Goal: Task Accomplishment & Management: Manage account settings

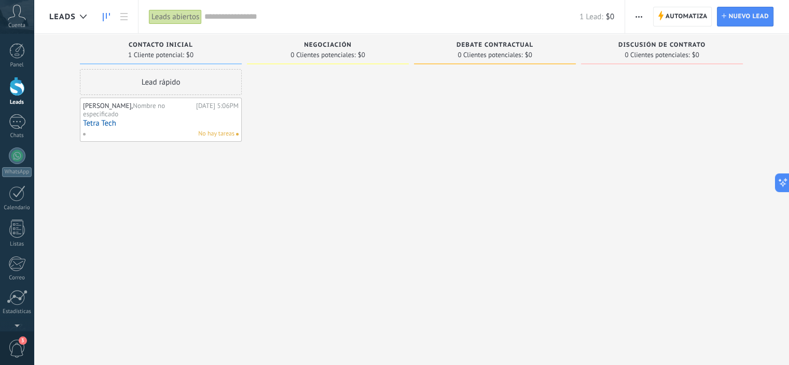
scroll to position [31, 0]
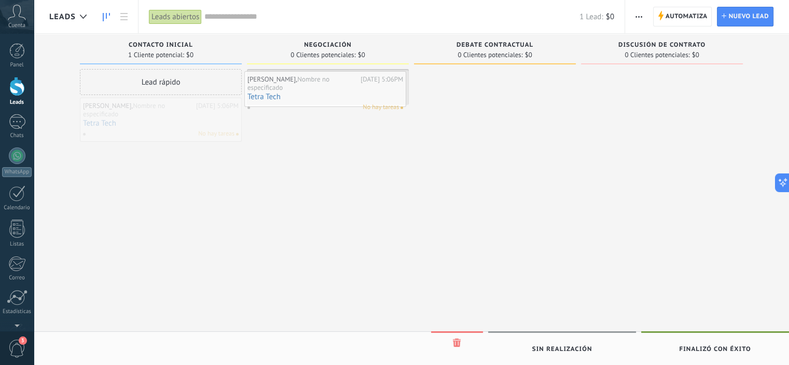
drag, startPoint x: 161, startPoint y: 114, endPoint x: 329, endPoint y: 89, distance: 169.6
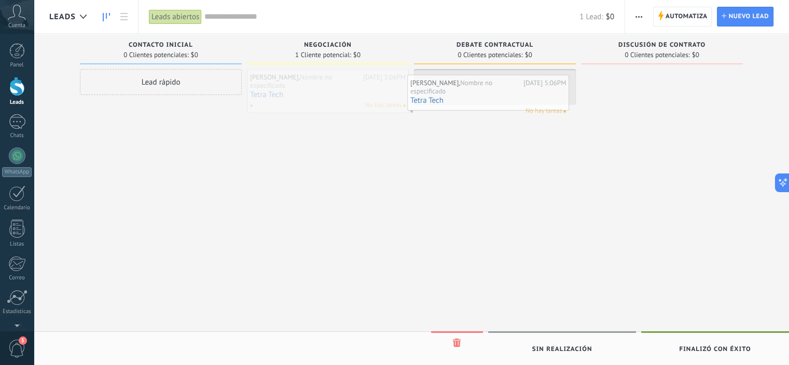
drag, startPoint x: 326, startPoint y: 87, endPoint x: 486, endPoint y: 93, distance: 160.5
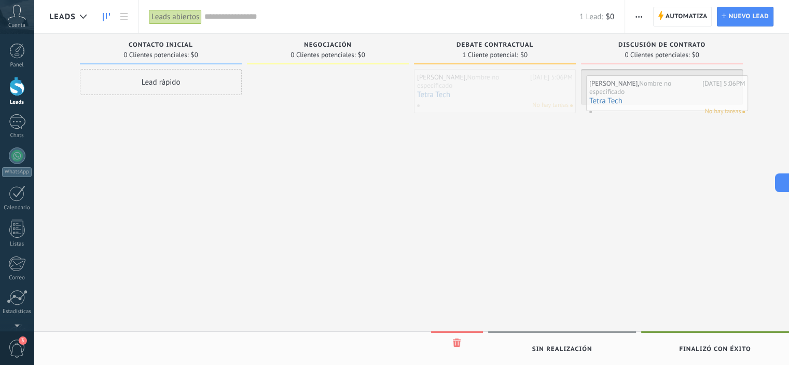
drag, startPoint x: 493, startPoint y: 83, endPoint x: 666, endPoint y: 87, distance: 173.9
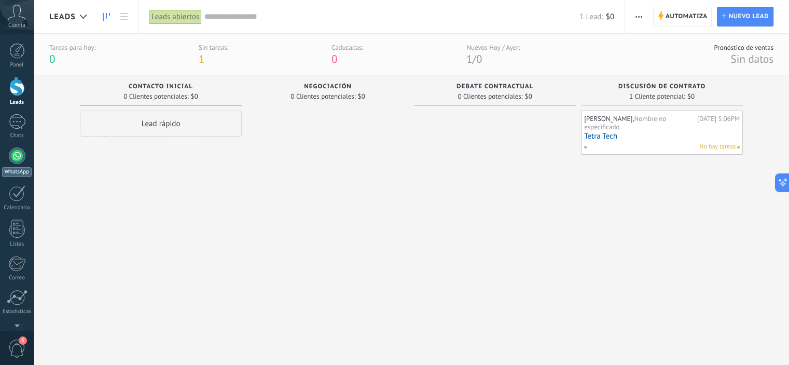
scroll to position [66, 0]
click at [24, 266] on div at bounding box center [17, 266] width 18 height 18
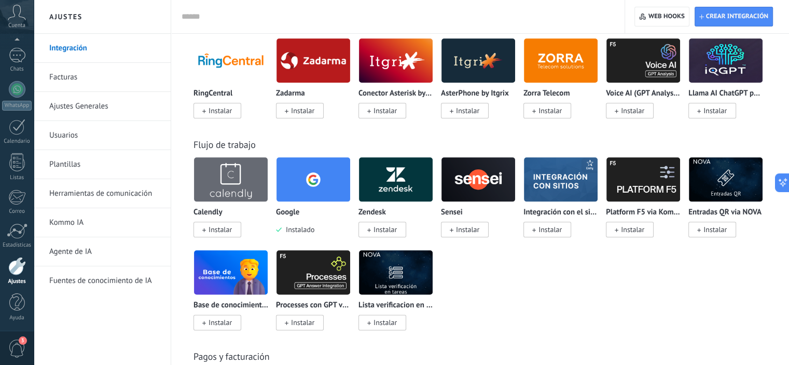
scroll to position [1090, 0]
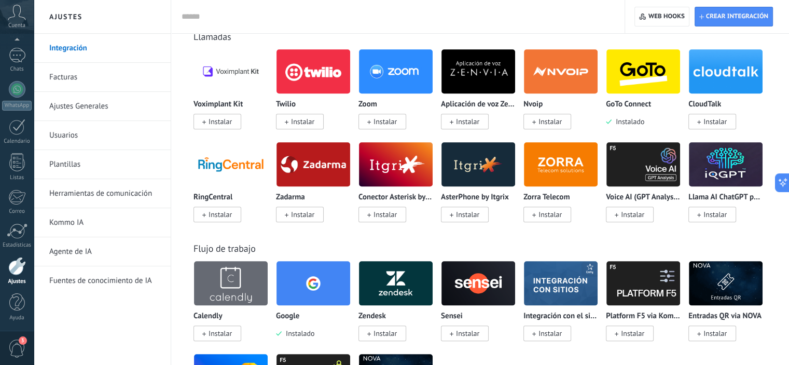
click at [639, 74] on img at bounding box center [644, 71] width 74 height 50
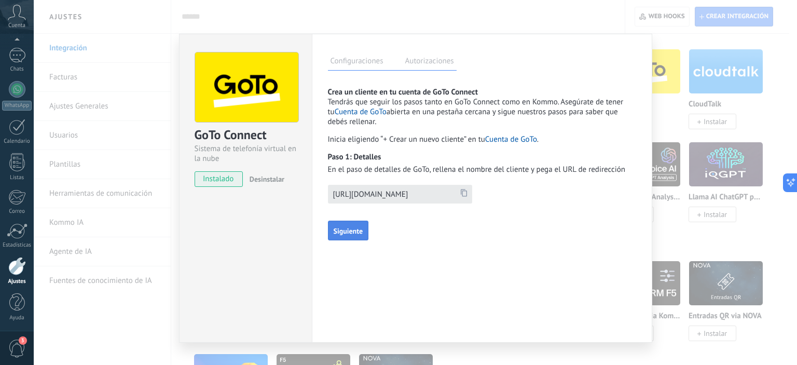
click at [343, 228] on span "Siguiente" at bounding box center [349, 230] width 30 height 7
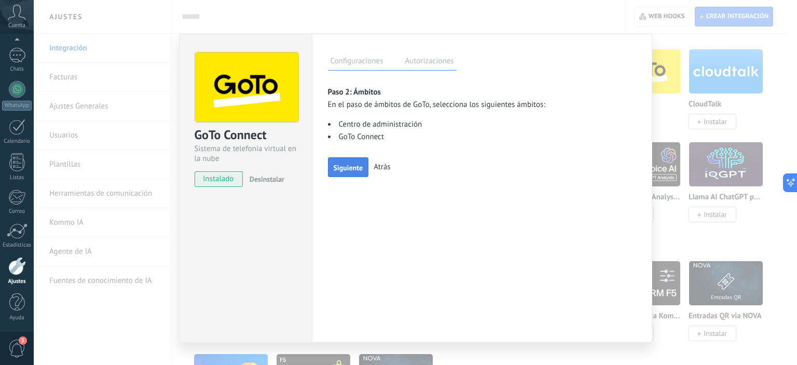
click at [346, 165] on span "Siguiente" at bounding box center [349, 167] width 30 height 7
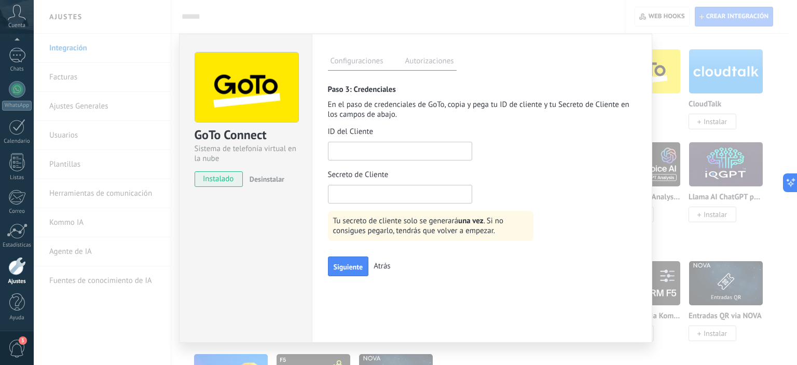
click at [382, 147] on input "text" at bounding box center [400, 151] width 144 height 19
click at [342, 194] on input "text" at bounding box center [400, 194] width 144 height 19
drag, startPoint x: 399, startPoint y: 224, endPoint x: 481, endPoint y: 222, distance: 82.0
click at [482, 222] on span "Tu secreto de cliente solo se generará  una vez . Si no consigues pegarlo, tend…" at bounding box center [430, 226] width 195 height 22
click at [345, 223] on span "Tu secreto de cliente solo se generará  una vez . Si no consigues pegarlo, tend…" at bounding box center [430, 226] width 195 height 22
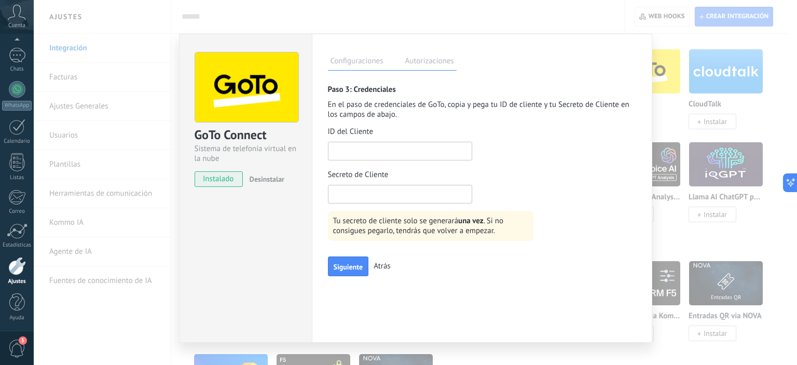
click at [427, 66] on label "Autorizaciones" at bounding box center [430, 62] width 54 height 15
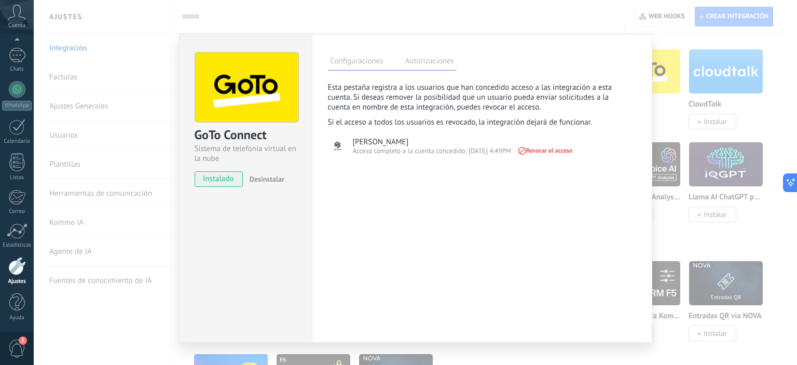
click at [335, 64] on label "Configuraciones" at bounding box center [357, 62] width 58 height 15
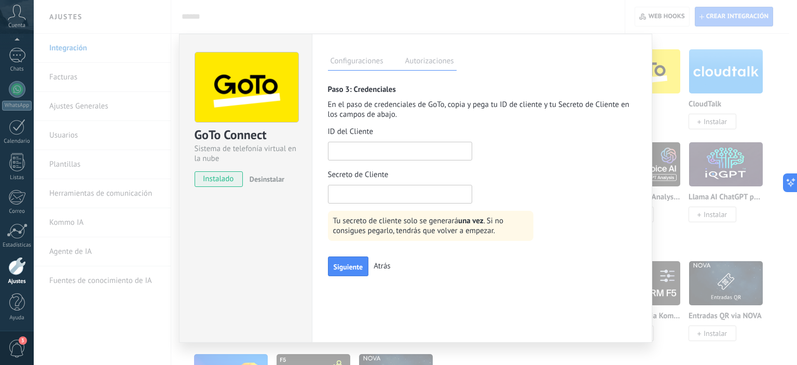
click at [496, 13] on div "GoTo Connect Sistema de telefonía virtual en la nube instalado Desinstalar Conf…" at bounding box center [415, 182] width 763 height 365
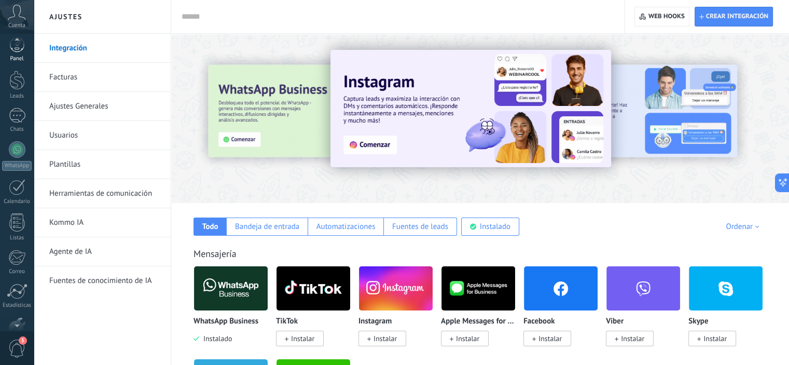
scroll to position [0, 0]
click at [12, 51] on div at bounding box center [17, 51] width 16 height 16
